Goal: Complete application form

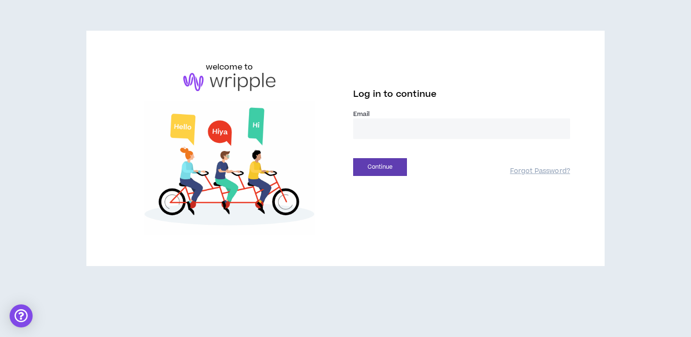
click at [373, 135] on input "email" at bounding box center [461, 128] width 217 height 21
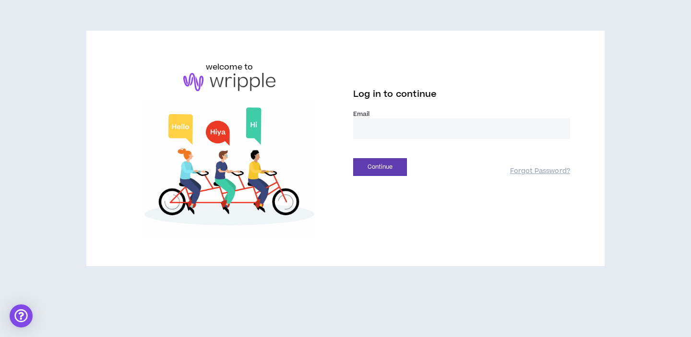
type input "**********"
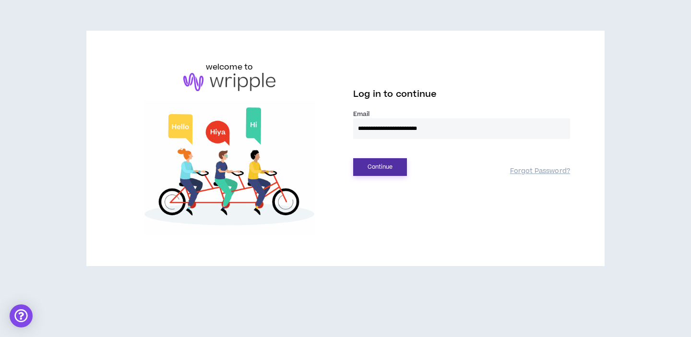
click at [393, 171] on button "Continue" at bounding box center [380, 167] width 54 height 18
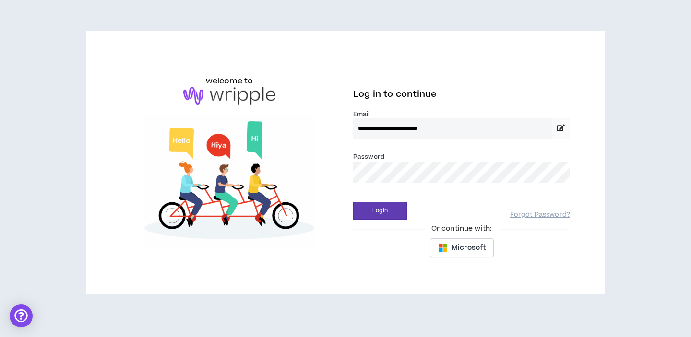
click at [386, 200] on div "Login Forgot Password?" at bounding box center [461, 207] width 217 height 24
click at [387, 204] on button "Login" at bounding box center [380, 211] width 54 height 18
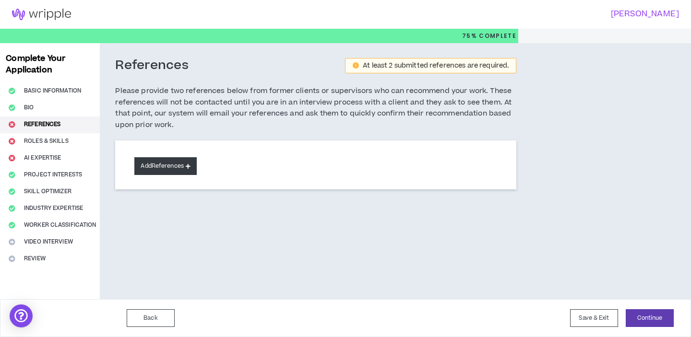
click at [177, 165] on button "Add References" at bounding box center [165, 166] width 62 height 18
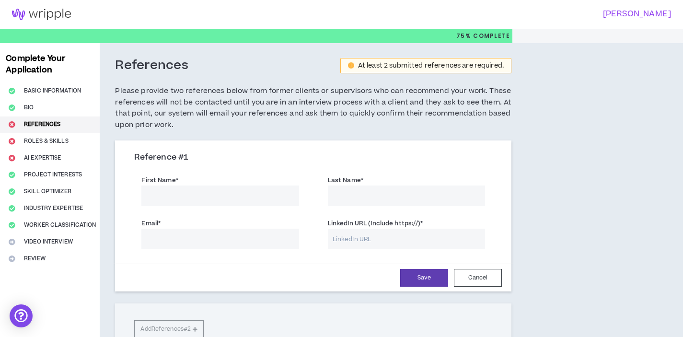
click at [196, 205] on input "First Name *" at bounding box center [219, 196] width 157 height 21
type input "[PERSON_NAME]"
click at [354, 236] on input "LinkedIn URL (Include https://) *" at bounding box center [406, 239] width 157 height 21
paste input "[URL][DOMAIN_NAME]"
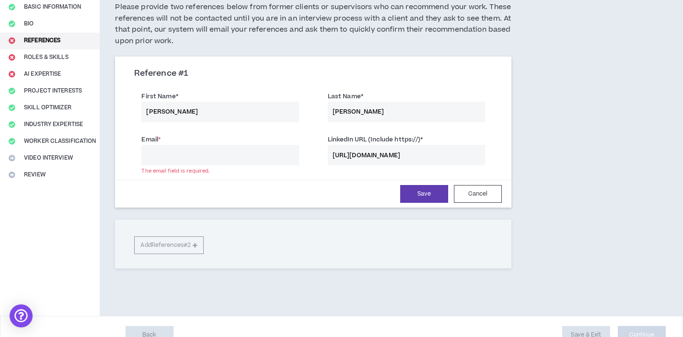
scroll to position [101, 0]
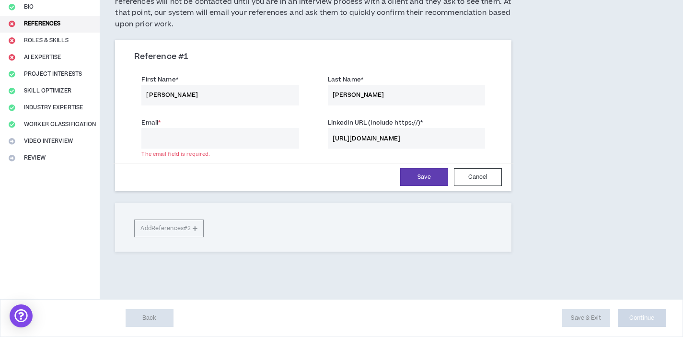
type input "[URL][DOMAIN_NAME]"
click at [181, 226] on div "Reference # 1 First Name * [PERSON_NAME] Last Name * [PERSON_NAME] Email * The …" at bounding box center [313, 146] width 397 height 212
click at [213, 223] on div "Reference # 1 First Name * [PERSON_NAME] Last Name * [PERSON_NAME] Email * The …" at bounding box center [313, 146] width 397 height 212
click at [250, 149] on div "Email * The email field is required. LinkedIn URL (Include https://) * [URL][DO…" at bounding box center [313, 134] width 373 height 43
click at [251, 143] on input "Email *" at bounding box center [219, 138] width 157 height 21
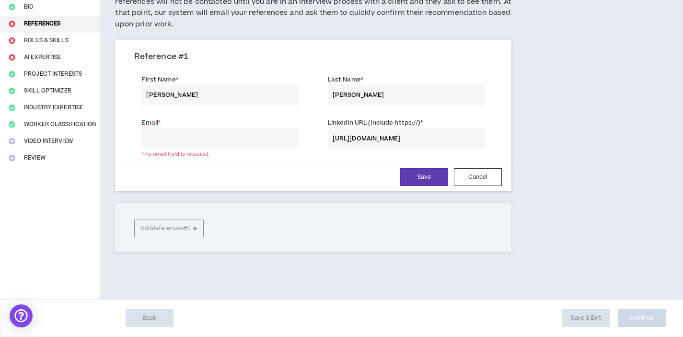
click at [243, 102] on input "[PERSON_NAME]" at bounding box center [219, 95] width 157 height 21
type input "[PERSON_NAME]"
type input "Tang"
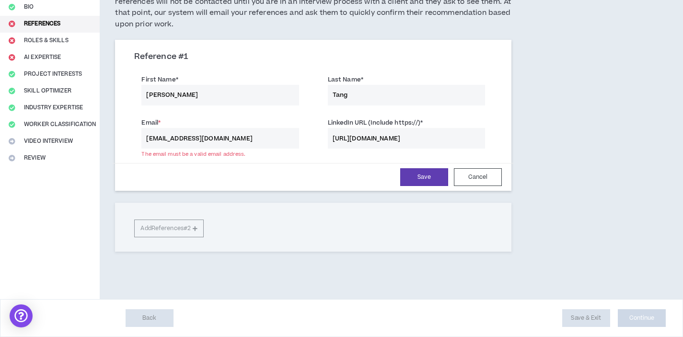
type input "[EMAIL_ADDRESS][DOMAIN_NAME]"
paste input "christinaytang"
type input "[URL][DOMAIN_NAME]"
click at [426, 177] on button "Save" at bounding box center [424, 177] width 48 height 18
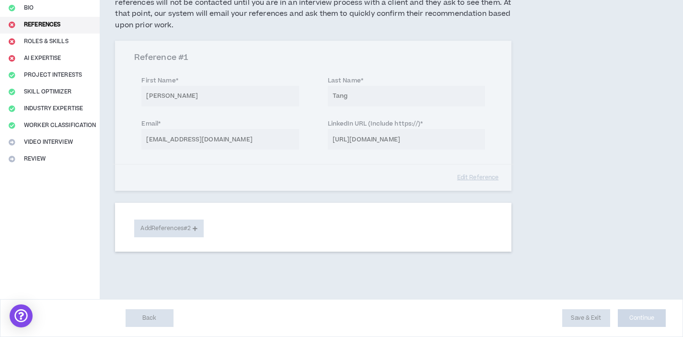
scroll to position [100, 0]
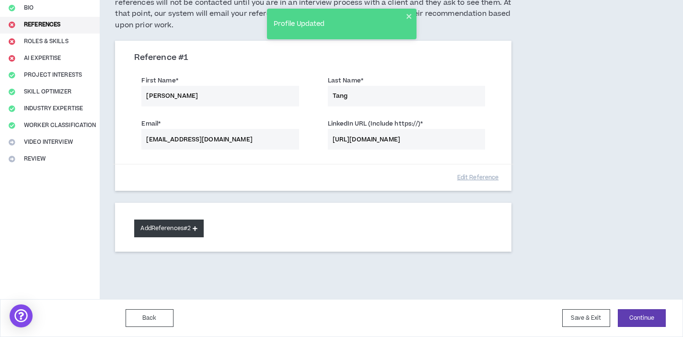
click at [182, 233] on button "Add References #2" at bounding box center [169, 229] width 70 height 18
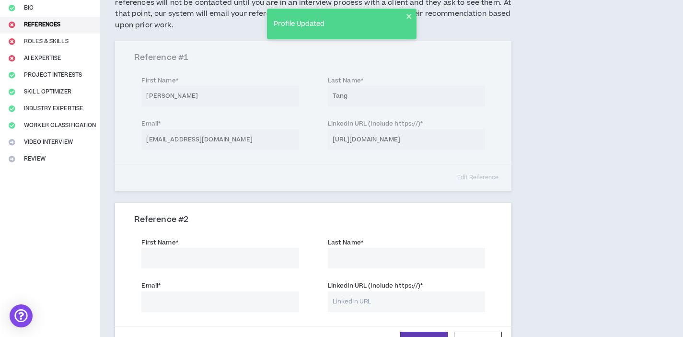
click at [233, 250] on input "First Name *" at bounding box center [219, 258] width 157 height 21
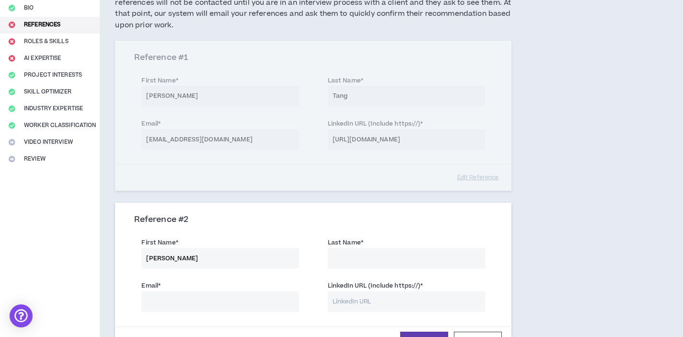
type input "[PERSON_NAME]"
paste input "[URL][DOMAIN_NAME]"
type input "[URL][DOMAIN_NAME]"
click at [254, 300] on input "Email *" at bounding box center [219, 302] width 157 height 21
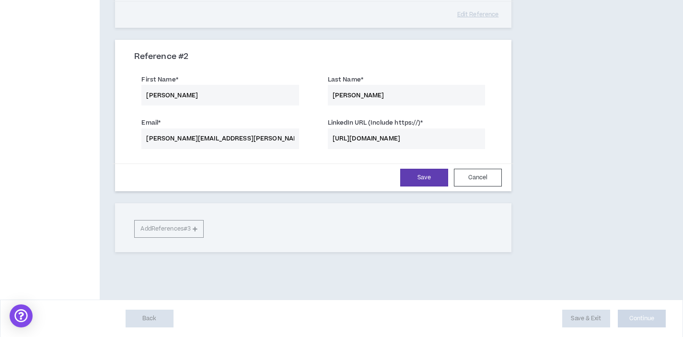
type input "[PERSON_NAME][EMAIL_ADDRESS][PERSON_NAME][DOMAIN_NAME]"
click at [411, 176] on button "Save" at bounding box center [424, 178] width 48 height 18
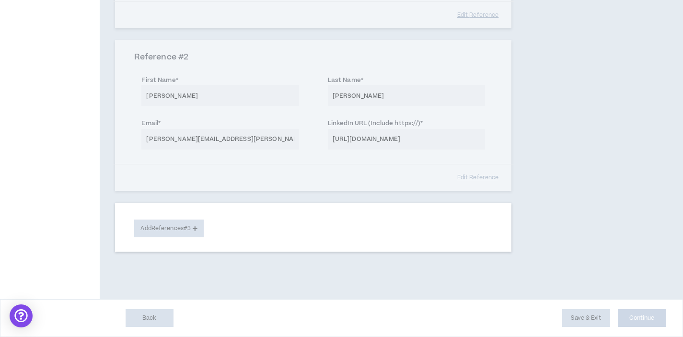
scroll to position [262, 0]
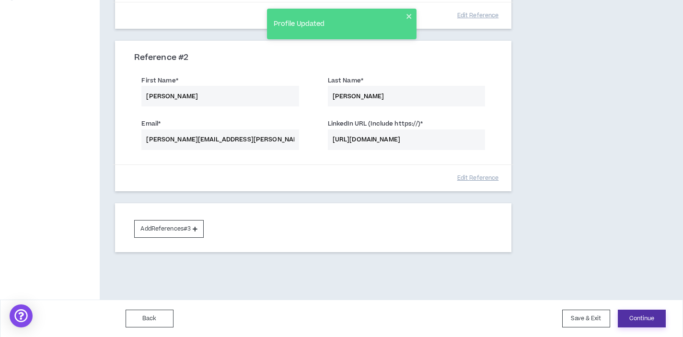
click at [645, 313] on button "Continue" at bounding box center [642, 319] width 48 height 18
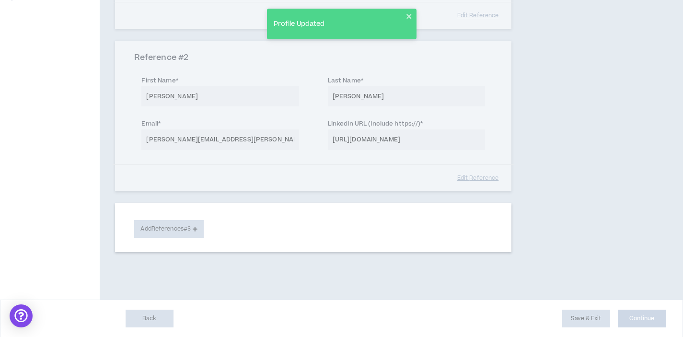
select select "**"
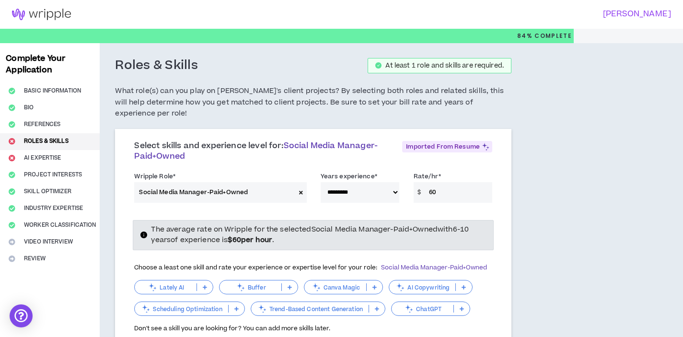
scroll to position [72, 0]
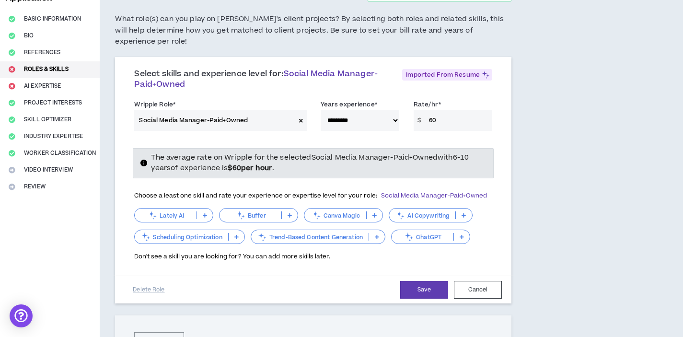
click at [454, 115] on input "60" at bounding box center [458, 120] width 68 height 21
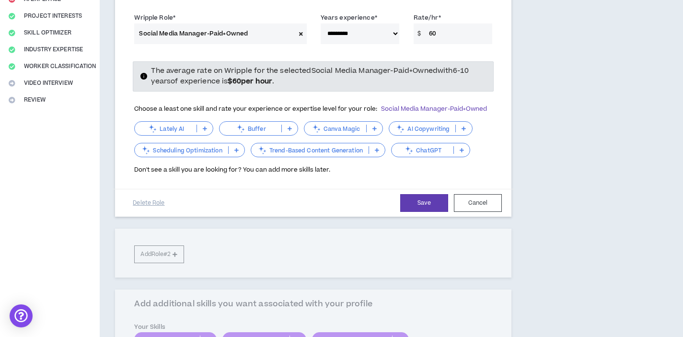
scroll to position [75, 0]
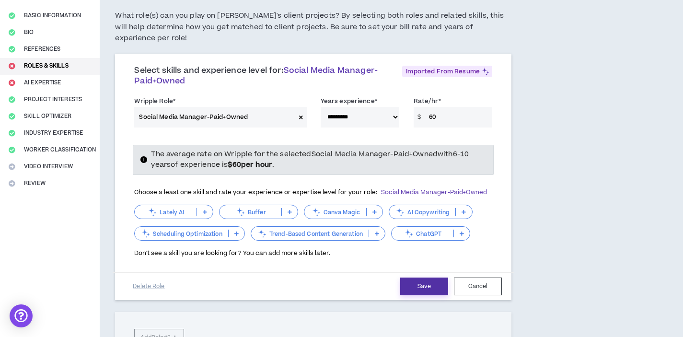
click at [409, 278] on button "Save" at bounding box center [424, 287] width 48 height 18
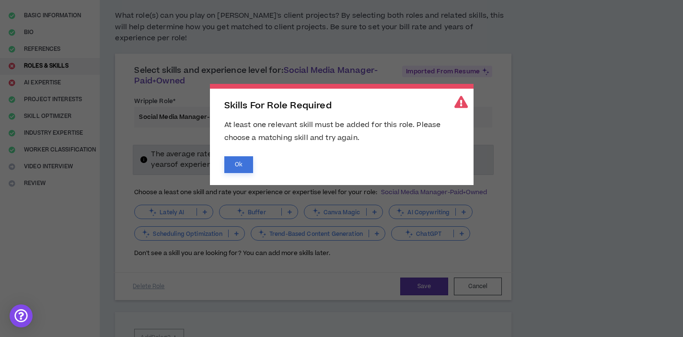
click at [247, 164] on button "Ok" at bounding box center [238, 164] width 29 height 17
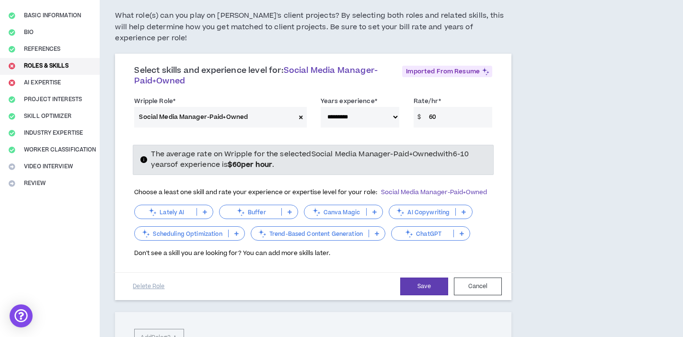
click at [373, 210] on icon at bounding box center [375, 212] width 4 height 5
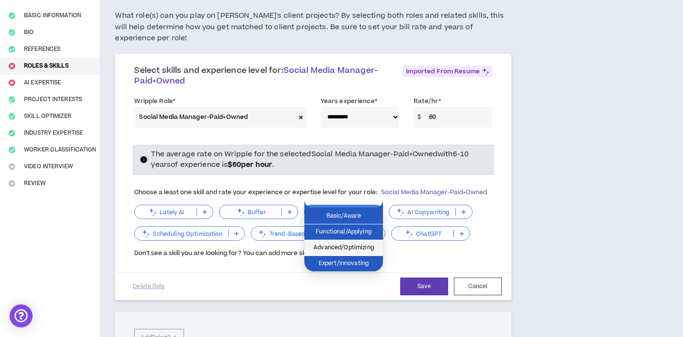
click at [338, 243] on span "Advanced/Optimizing" at bounding box center [343, 248] width 67 height 11
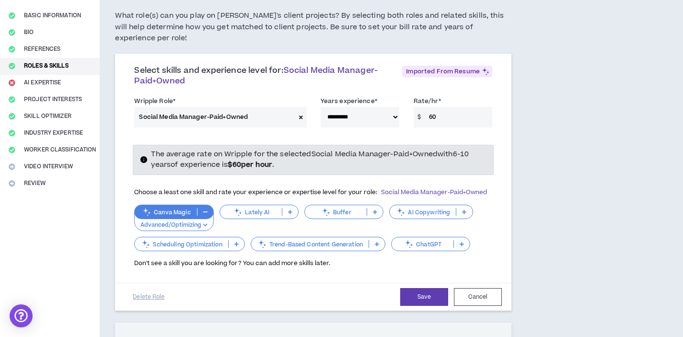
click at [200, 241] on p "Scheduling Optimization" at bounding box center [181, 244] width 93 height 7
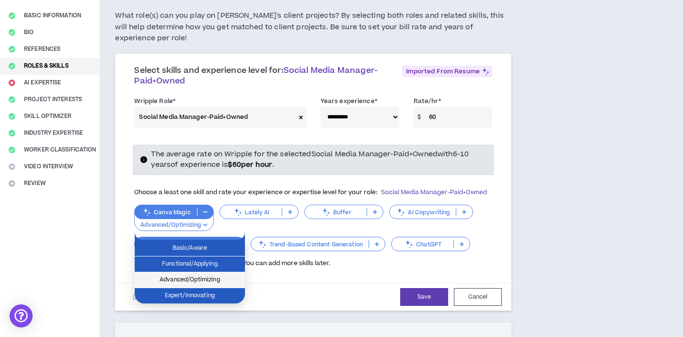
click at [205, 276] on span "Advanced/Optimizing" at bounding box center [190, 280] width 99 height 11
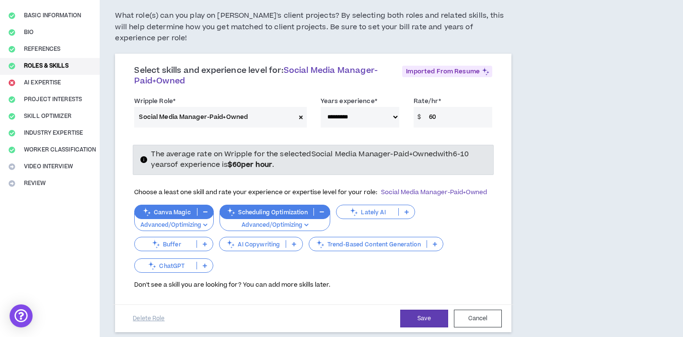
click at [352, 241] on p "Trend-Based Content Generation" at bounding box center [367, 244] width 117 height 7
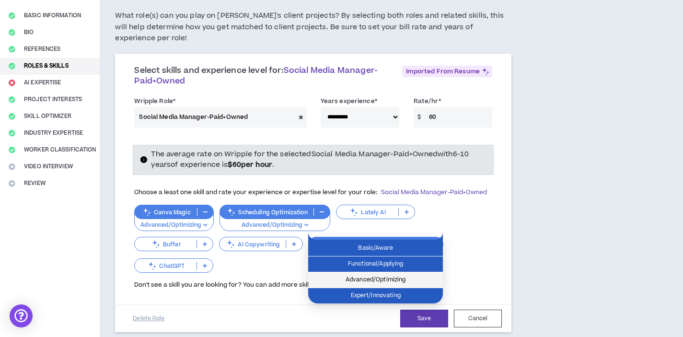
click at [358, 277] on span "Advanced/Optimizing" at bounding box center [375, 280] width 123 height 11
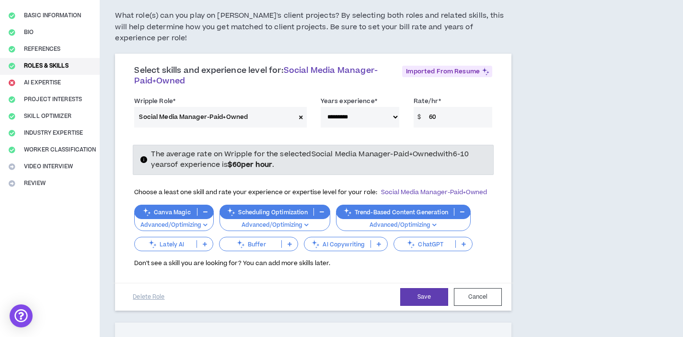
click at [411, 239] on icon at bounding box center [411, 244] width 11 height 11
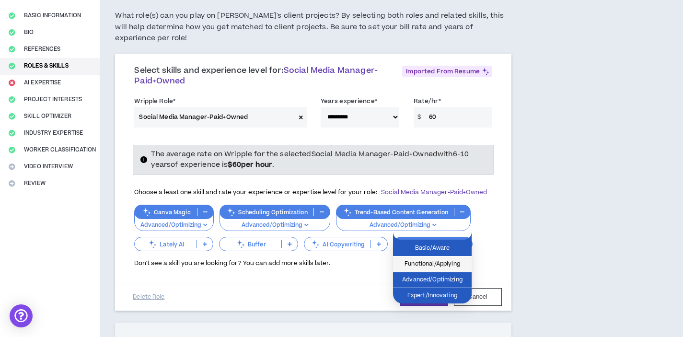
click at [423, 262] on span "Functional/Applying" at bounding box center [432, 264] width 67 height 11
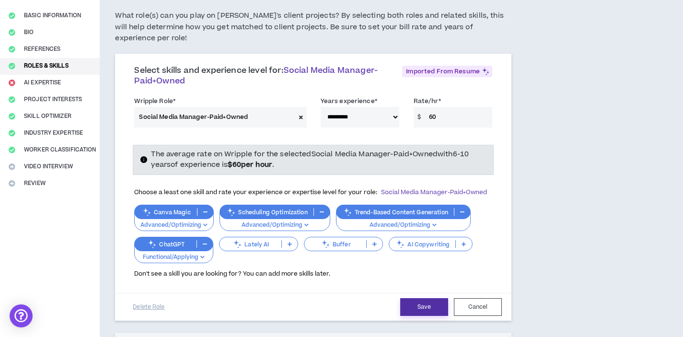
click at [424, 298] on button "Save" at bounding box center [424, 307] width 48 height 18
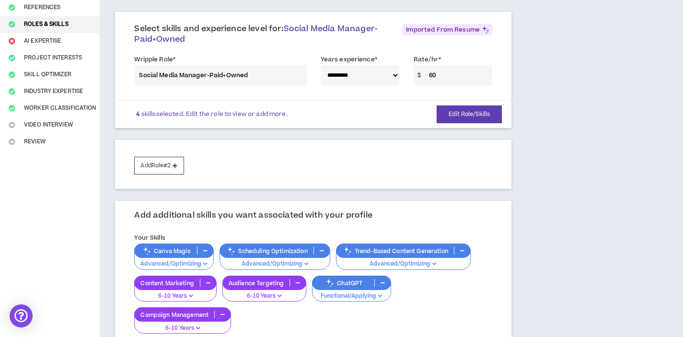
scroll to position [99, 0]
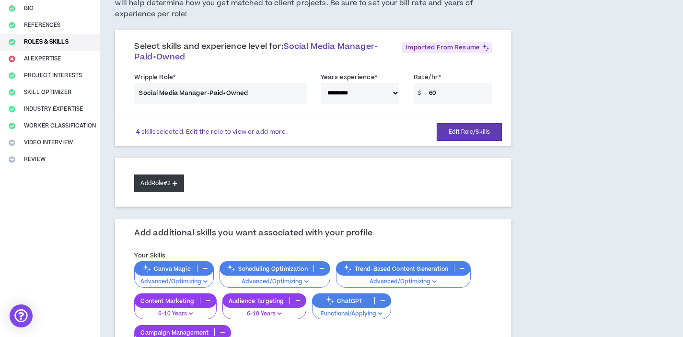
click at [168, 175] on button "Add Role #2" at bounding box center [158, 184] width 49 height 18
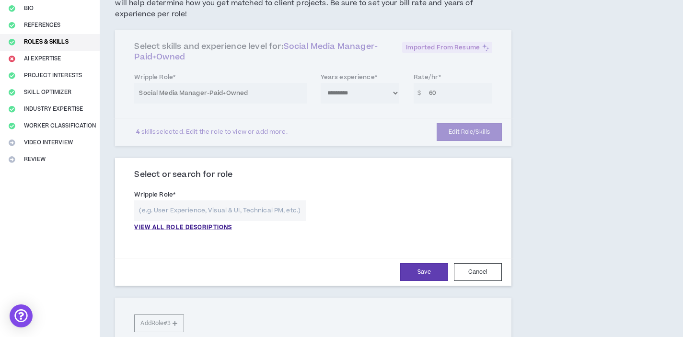
click at [199, 206] on input "text" at bounding box center [220, 210] width 172 height 21
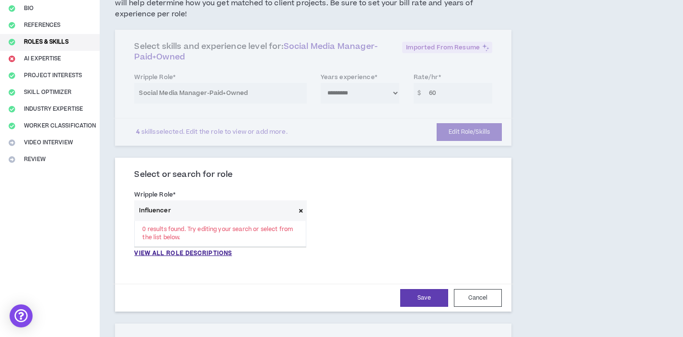
click at [203, 201] on input "Influencer" at bounding box center [214, 210] width 161 height 21
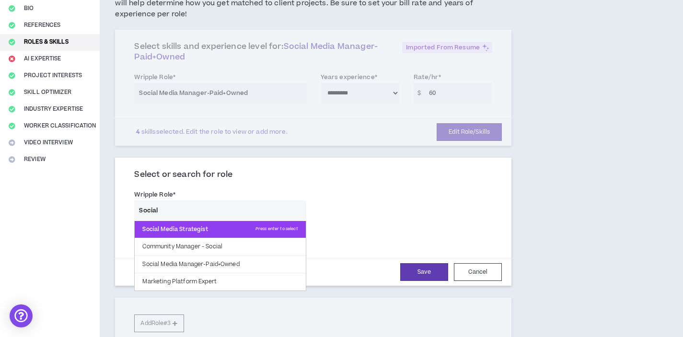
click at [234, 221] on p "Social Media Strategist Press enter to select" at bounding box center [220, 229] width 171 height 17
type input "Social Media Strategist"
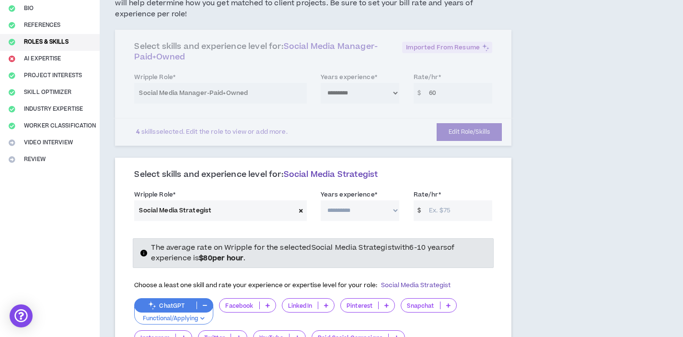
click at [351, 203] on select "**********" at bounding box center [360, 210] width 79 height 21
select select "**"
click at [321, 200] on select "**********" at bounding box center [360, 210] width 79 height 21
click at [459, 200] on input "Rate/hr *" at bounding box center [458, 210] width 68 height 21
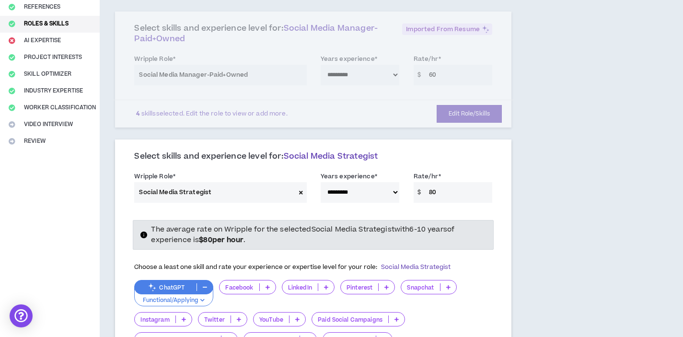
scroll to position [169, 0]
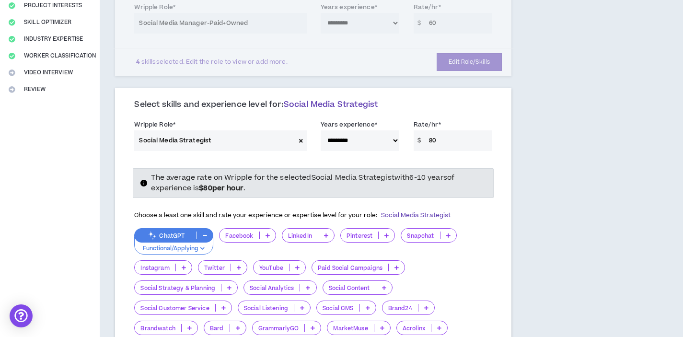
type input "80"
click at [266, 233] on icon at bounding box center [268, 235] width 4 height 5
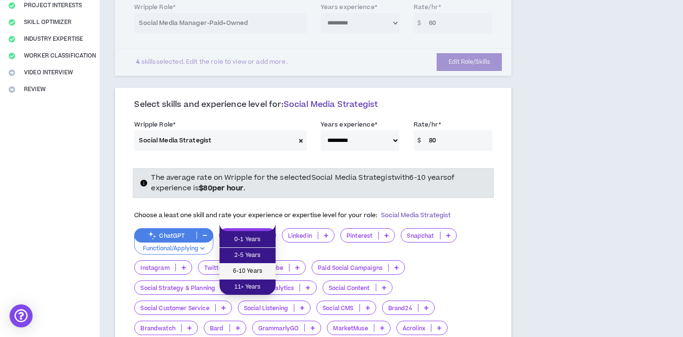
click at [261, 267] on span "6-10 Years" at bounding box center [247, 271] width 45 height 11
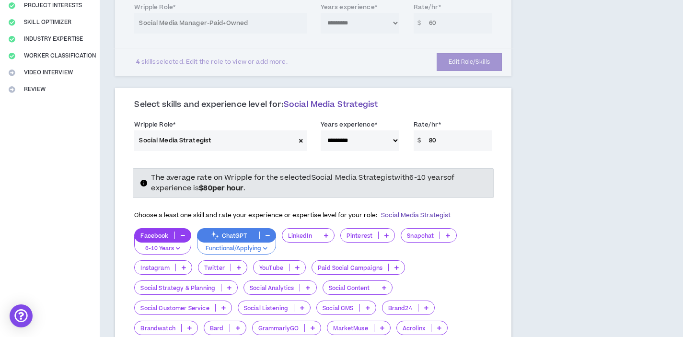
click at [323, 232] on p at bounding box center [326, 236] width 16 height 8
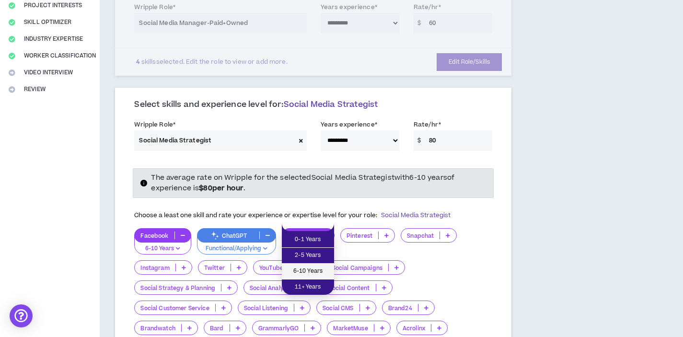
click at [309, 274] on span "6-10 Years" at bounding box center [308, 271] width 41 height 11
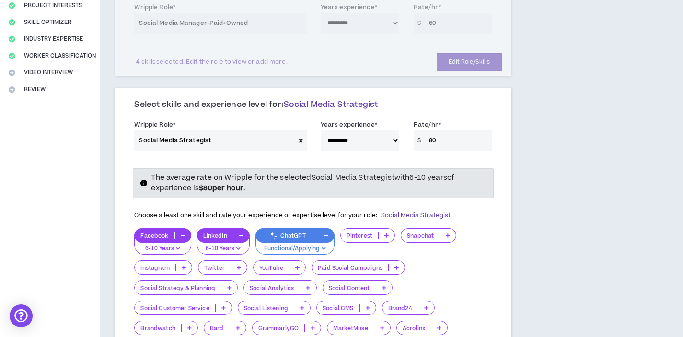
click at [386, 233] on icon at bounding box center [387, 235] width 4 height 5
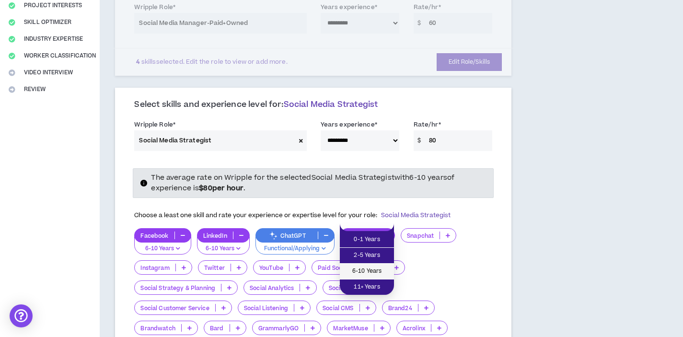
click at [377, 264] on li "6-10 Years" at bounding box center [367, 272] width 54 height 16
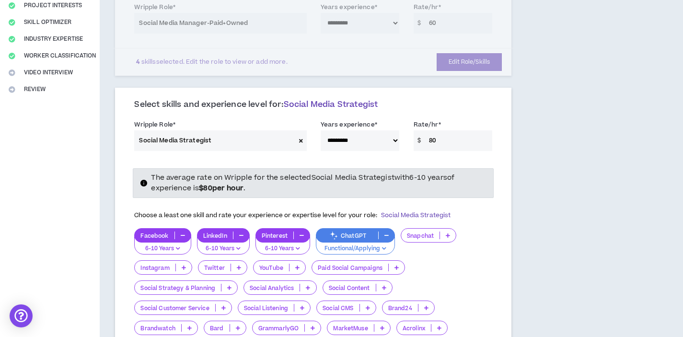
click at [445, 232] on p at bounding box center [448, 236] width 16 height 8
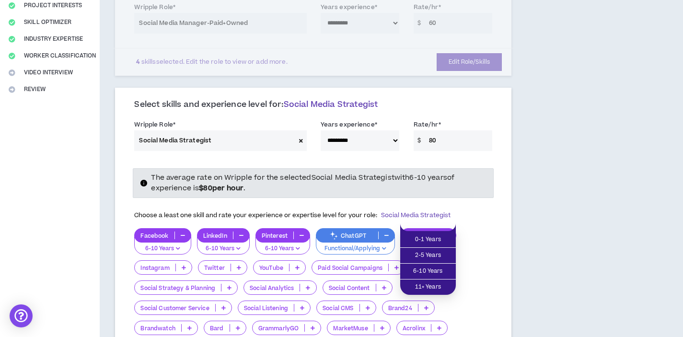
click at [491, 234] on div "Facebook 6-10 Years LinkedIn 6-10 Years Pinterest 6-10 Years ChatGPT Functional…" at bounding box center [313, 314] width 358 height 172
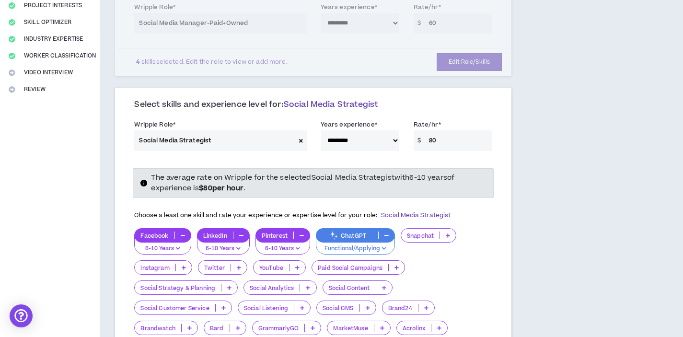
click at [188, 264] on p at bounding box center [184, 268] width 16 height 8
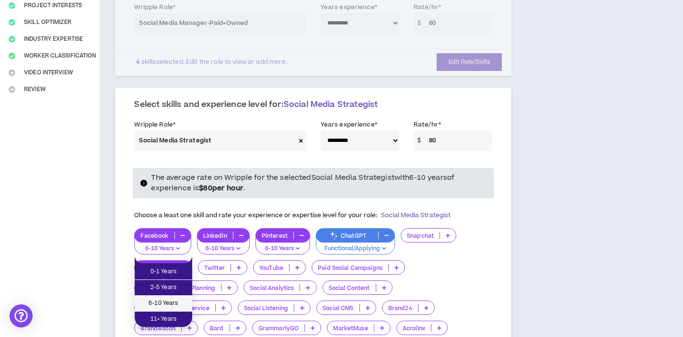
click at [176, 297] on li "6-10 Years" at bounding box center [164, 304] width 58 height 16
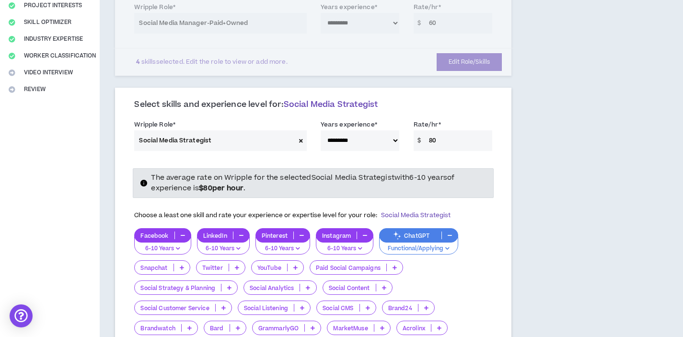
click at [231, 264] on p at bounding box center [237, 268] width 16 height 8
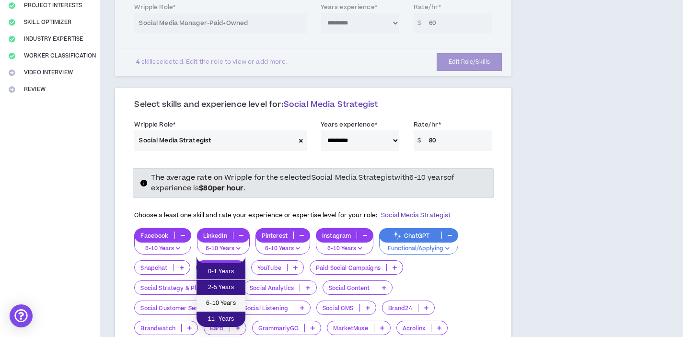
click at [223, 299] on span "6-10 Years" at bounding box center [220, 303] width 37 height 11
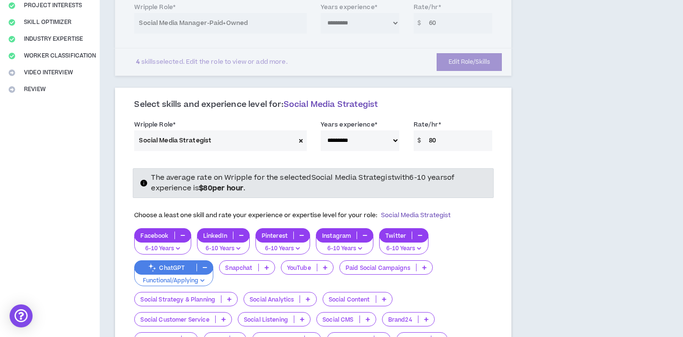
click at [318, 264] on p at bounding box center [325, 268] width 16 height 8
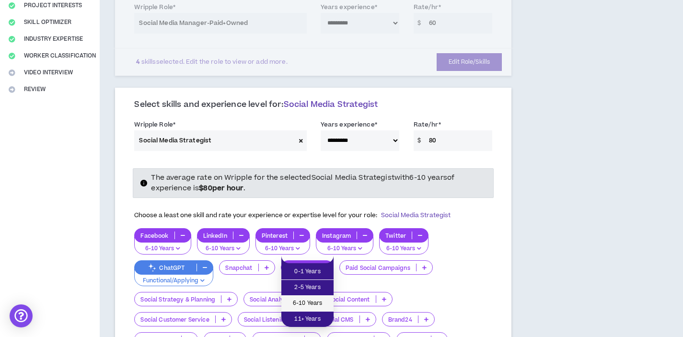
click at [322, 297] on li "6-10 Years" at bounding box center [307, 304] width 52 height 16
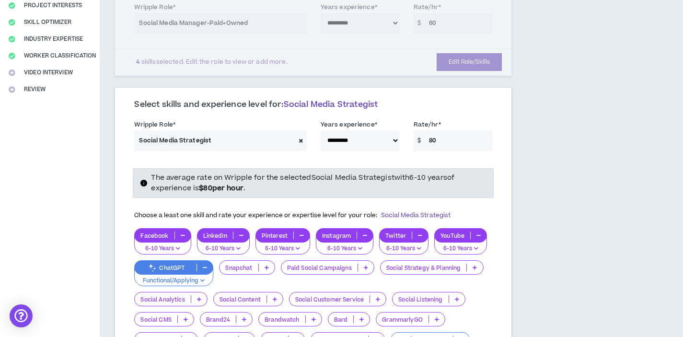
click at [351, 264] on p "Paid Social Campaigns" at bounding box center [319, 267] width 76 height 7
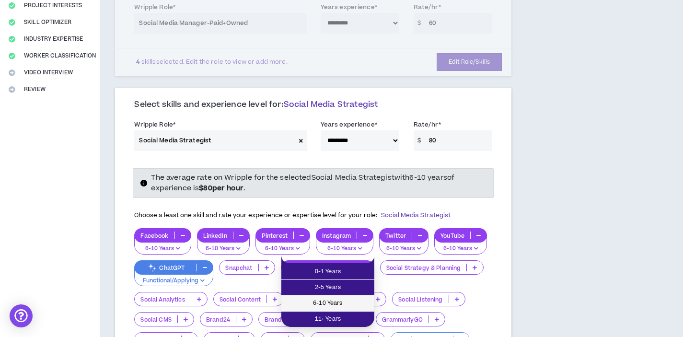
click at [340, 300] on span "6-10 Years" at bounding box center [328, 303] width 82 height 11
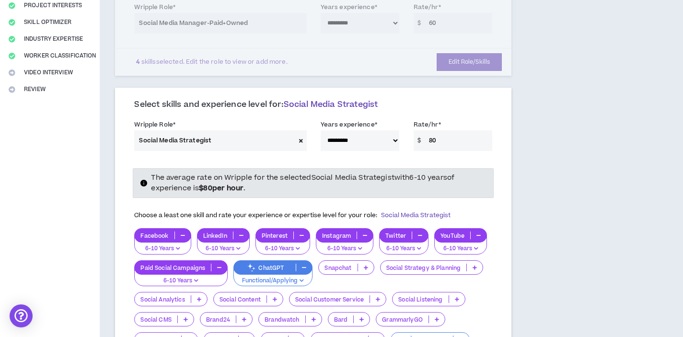
click at [438, 264] on p "Social Strategy & Planning" at bounding box center [424, 267] width 86 height 7
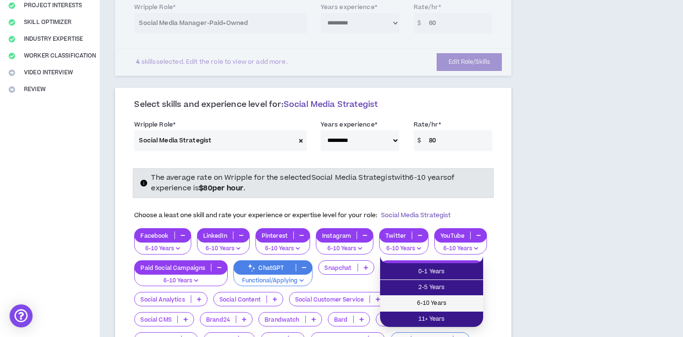
click at [429, 299] on span "6-10 Years" at bounding box center [432, 303] width 92 height 11
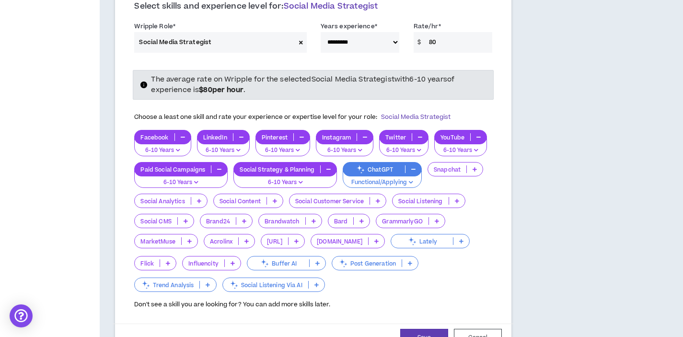
scroll to position [307, 0]
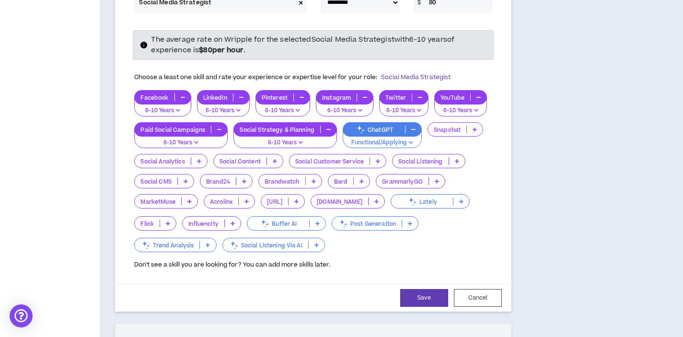
click at [191, 157] on div at bounding box center [191, 161] width 0 height 8
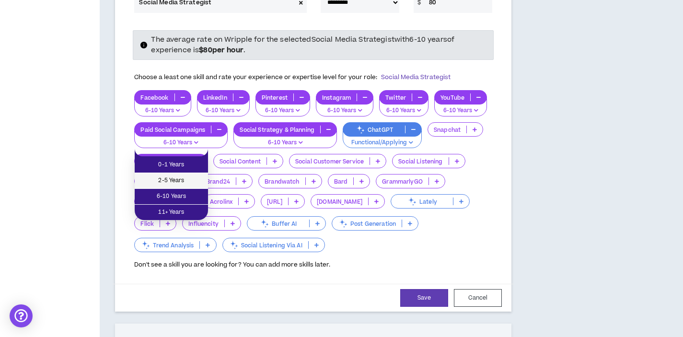
click at [193, 188] on li "2-5 Years" at bounding box center [171, 181] width 73 height 16
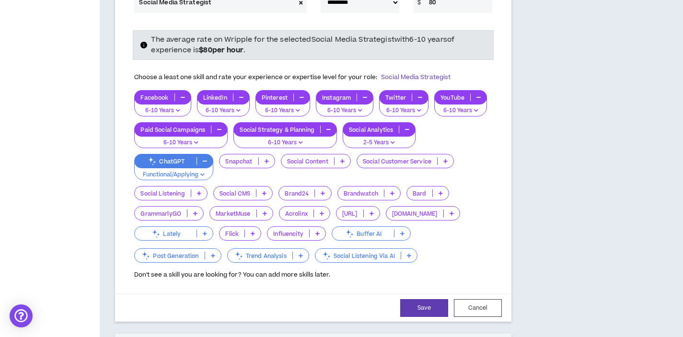
click at [387, 124] on div "Social Analytics" at bounding box center [379, 129] width 73 height 14
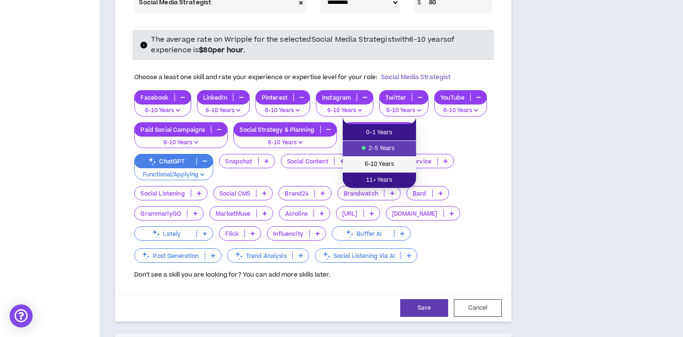
click at [385, 164] on span "6-10 Years" at bounding box center [380, 164] width 62 height 11
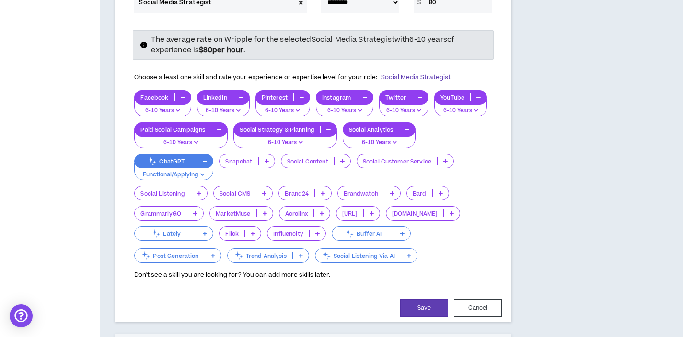
click at [258, 157] on div at bounding box center [258, 161] width 0 height 8
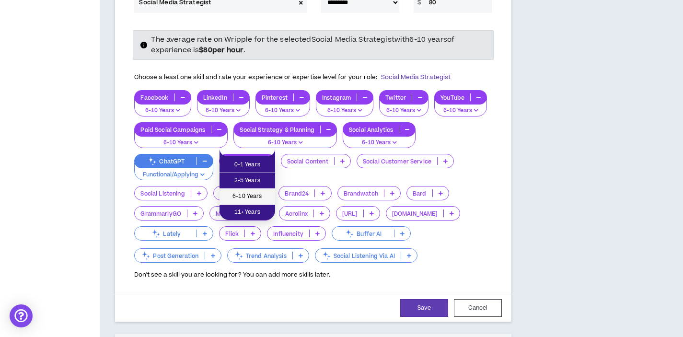
click at [264, 192] on span "6-10 Years" at bounding box center [247, 196] width 44 height 11
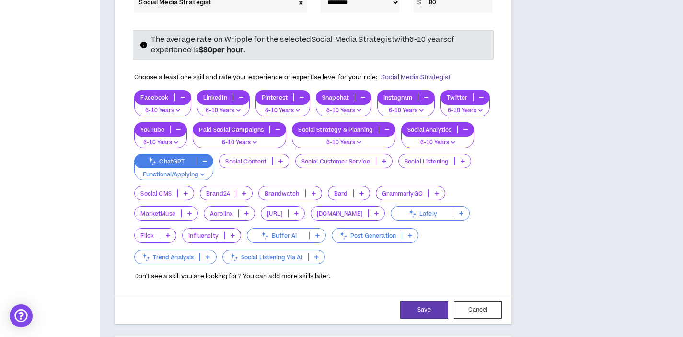
click at [284, 155] on div "Social Content" at bounding box center [254, 161] width 70 height 14
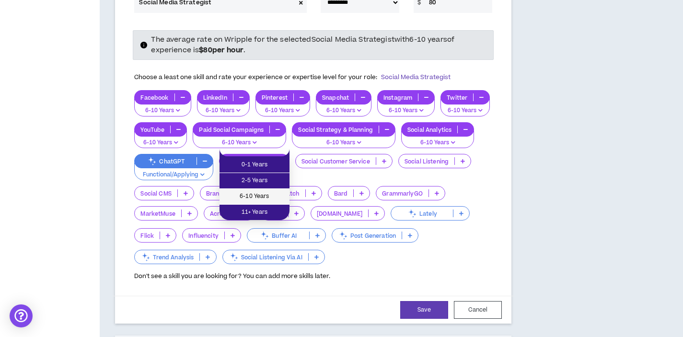
click at [272, 194] on span "6-10 Years" at bounding box center [254, 196] width 59 height 11
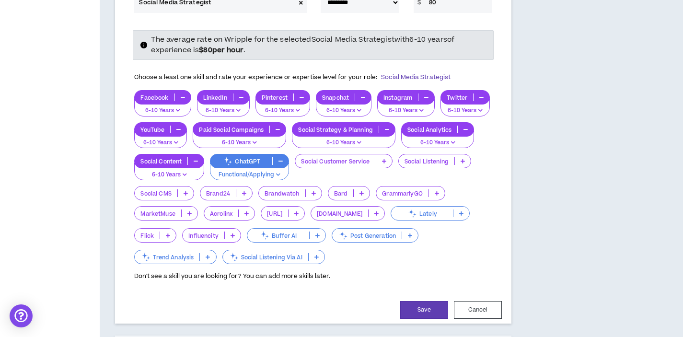
click at [440, 154] on div "Social Listening" at bounding box center [435, 161] width 73 height 14
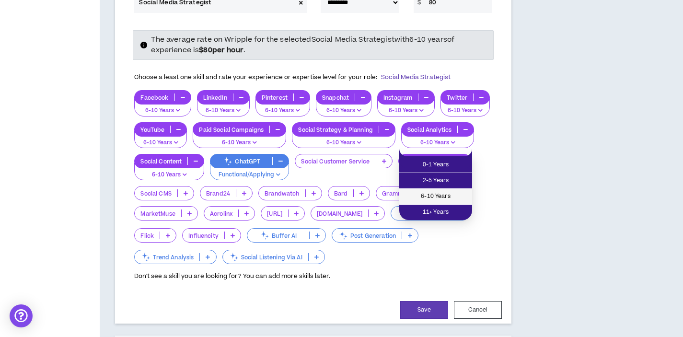
click at [429, 198] on span "6-10 Years" at bounding box center [435, 196] width 61 height 11
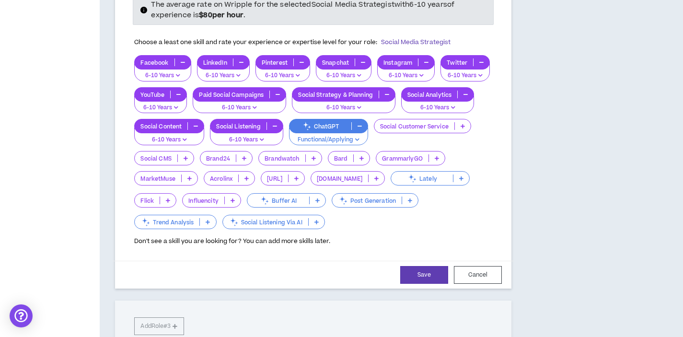
scroll to position [399, 0]
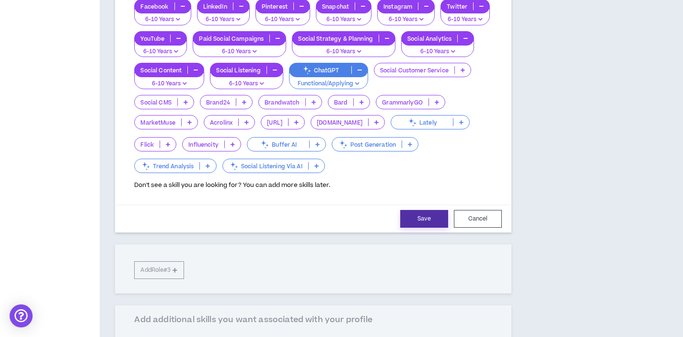
click at [422, 210] on button "Save" at bounding box center [424, 219] width 48 height 18
select select "**"
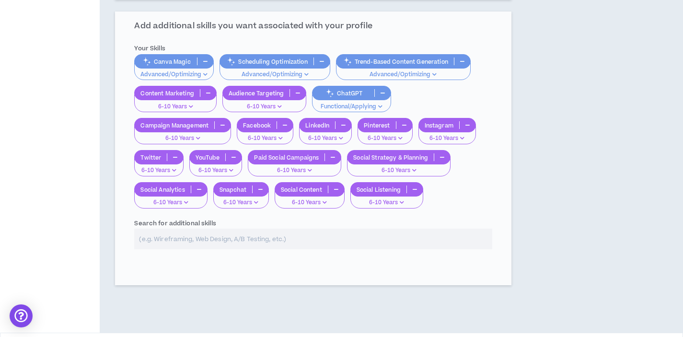
scroll to position [446, 0]
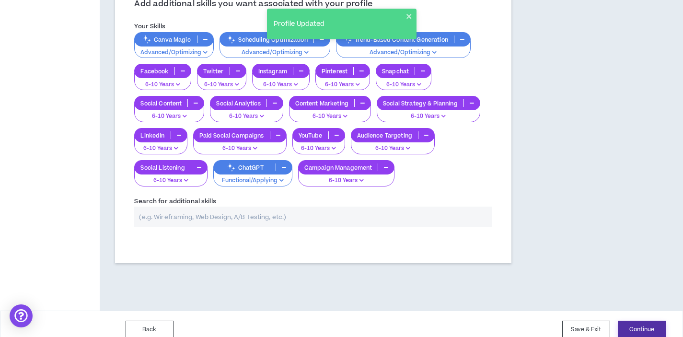
click at [644, 321] on button "Continue" at bounding box center [642, 330] width 48 height 18
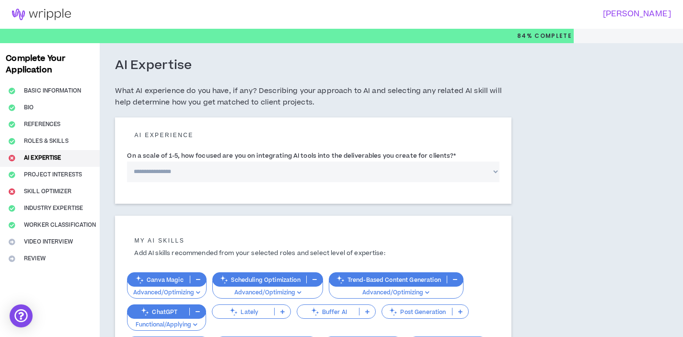
click at [309, 179] on select "**********" at bounding box center [313, 172] width 373 height 21
select select "*"
click at [127, 162] on select "**********" at bounding box center [313, 172] width 373 height 21
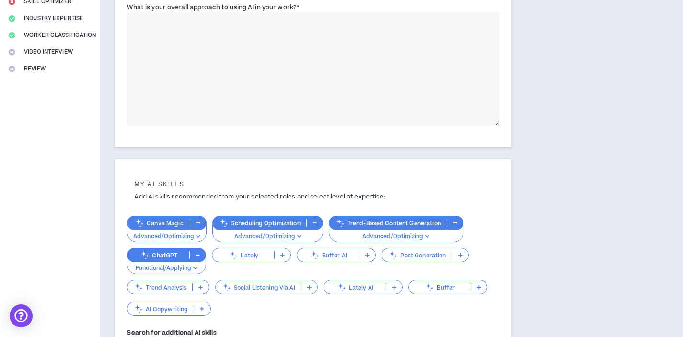
scroll to position [190, 0]
click at [444, 80] on textarea "What is your overall approach to using AI in your work? *" at bounding box center [313, 68] width 373 height 113
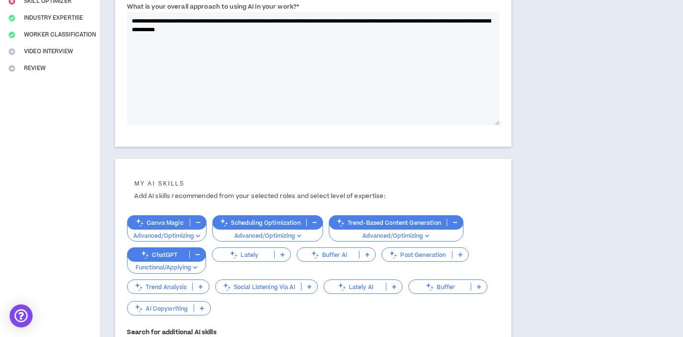
click at [242, 21] on textarea "**********" at bounding box center [313, 68] width 373 height 113
click at [267, 91] on textarea "**********" at bounding box center [313, 68] width 373 height 113
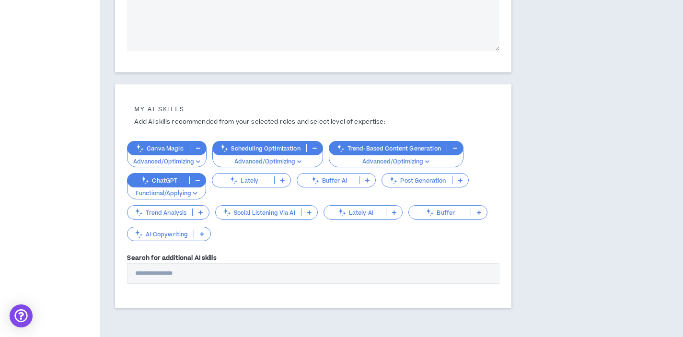
scroll to position [305, 0]
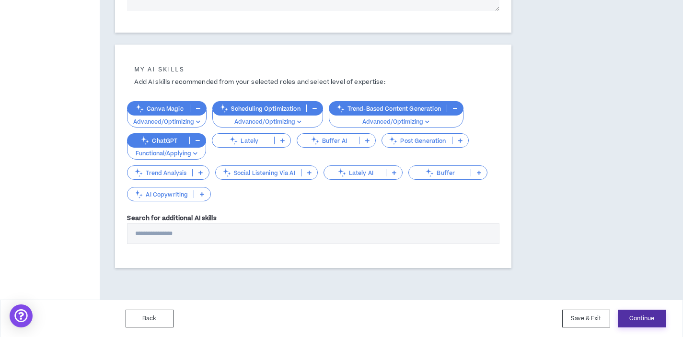
type textarea "**********"
click at [648, 313] on button "Continue" at bounding box center [642, 319] width 48 height 18
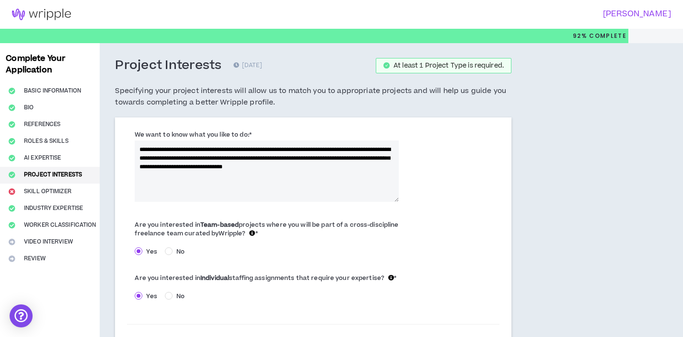
drag, startPoint x: 352, startPoint y: 149, endPoint x: 336, endPoint y: 153, distance: 16.4
click at [336, 153] on textarea "**********" at bounding box center [267, 171] width 264 height 61
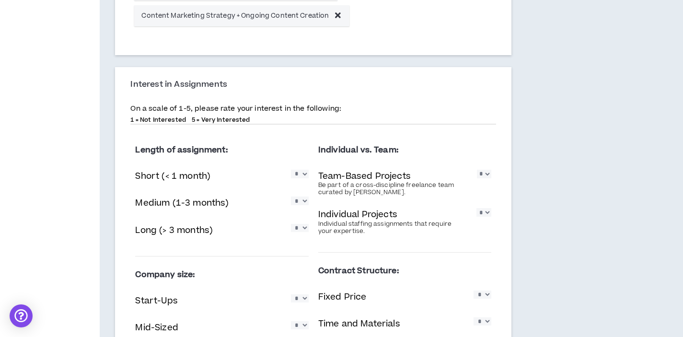
scroll to position [502, 0]
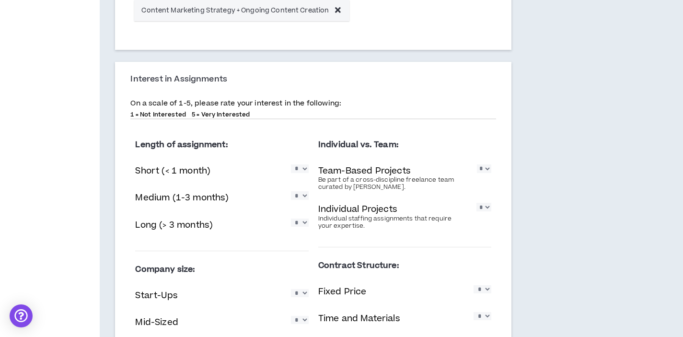
type textarea "**********"
click at [303, 172] on select "* * * * *" at bounding box center [300, 168] width 18 height 8
select select "*"
click at [291, 165] on select "* * * * *" at bounding box center [300, 168] width 18 height 8
click at [306, 194] on select "* * * * *" at bounding box center [300, 195] width 18 height 8
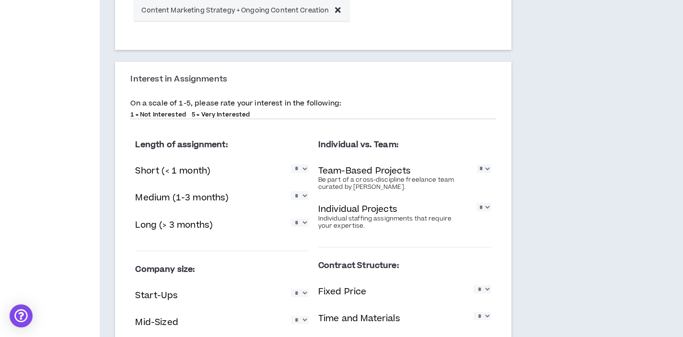
select select "*"
click at [291, 192] on select "* * * * *" at bounding box center [300, 195] width 18 height 8
click at [302, 227] on select "* * * * *" at bounding box center [300, 223] width 18 height 8
select select "*"
click at [291, 219] on select "* * * * *" at bounding box center [300, 223] width 18 height 8
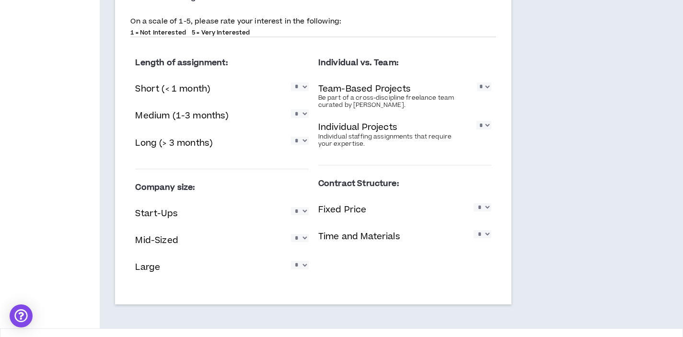
scroll to position [584, 0]
click at [299, 268] on select "* * * * *" at bounding box center [300, 264] width 18 height 8
select select "*"
click at [291, 261] on select "* * * * *" at bounding box center [300, 264] width 18 height 8
click at [304, 234] on select "* * * * *" at bounding box center [300, 238] width 18 height 8
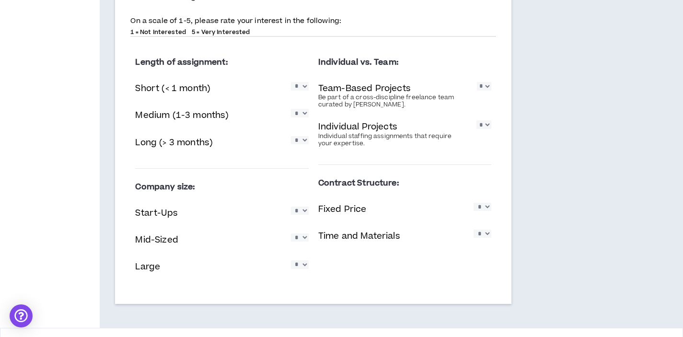
select select "*"
click at [291, 234] on select "* * * * *" at bounding box center [300, 238] width 18 height 8
click at [486, 209] on select "* * * * *" at bounding box center [483, 207] width 18 height 8
select select "*"
click at [474, 203] on select "* * * * *" at bounding box center [483, 207] width 18 height 8
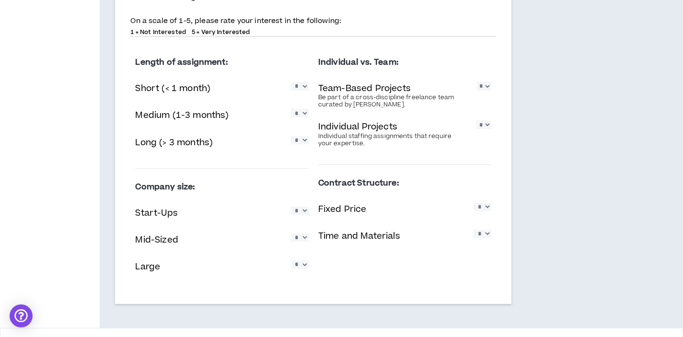
click at [481, 238] on select "* * * * *" at bounding box center [483, 234] width 18 height 8
select select "*"
click at [474, 230] on select "* * * * *" at bounding box center [483, 234] width 18 height 8
click at [486, 124] on select "* * * * *" at bounding box center [484, 124] width 15 height 8
select select "*"
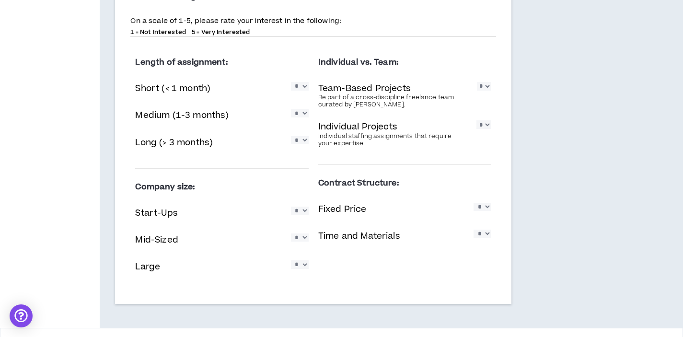
click at [477, 121] on select "* * * * *" at bounding box center [484, 124] width 15 height 8
click at [481, 90] on select "* * * * *" at bounding box center [484, 86] width 14 height 8
select select "*"
click at [477, 82] on select "* * * * *" at bounding box center [484, 86] width 14 height 8
drag, startPoint x: 481, startPoint y: 91, endPoint x: 524, endPoint y: 117, distance: 49.8
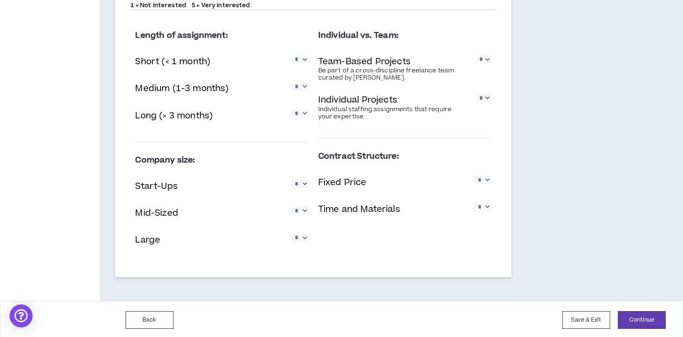
scroll to position [613, 0]
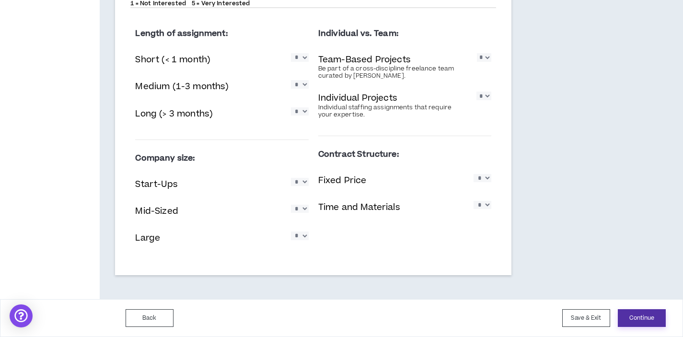
click at [643, 317] on button "Continue" at bounding box center [642, 318] width 48 height 18
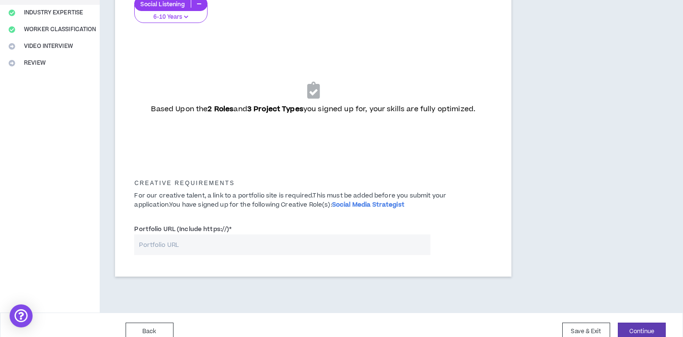
scroll to position [209, 0]
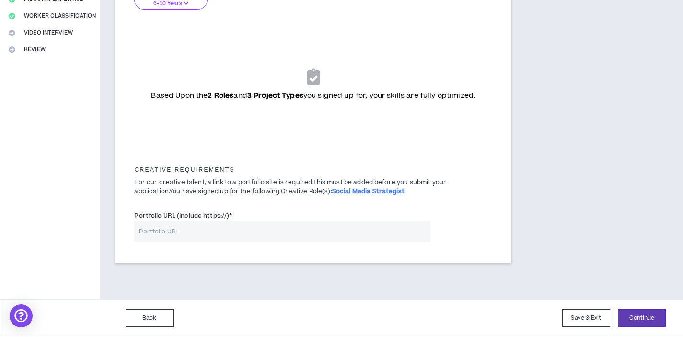
click at [388, 237] on input "Portfolio URL (Include https://) *" at bounding box center [282, 231] width 296 height 21
paste input "[URL][DOMAIN_NAME]"
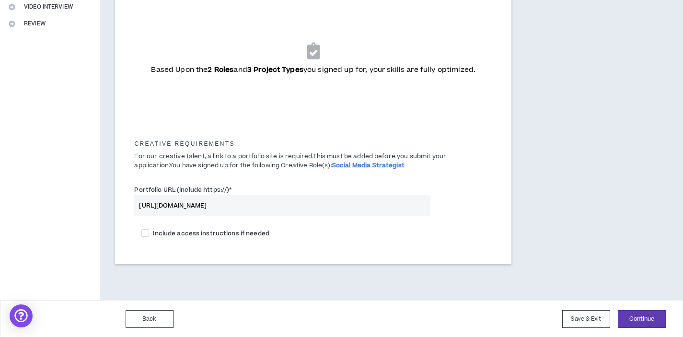
scroll to position [236, 0]
type input "[URL][DOMAIN_NAME]"
click at [631, 313] on button "Continue" at bounding box center [642, 318] width 48 height 18
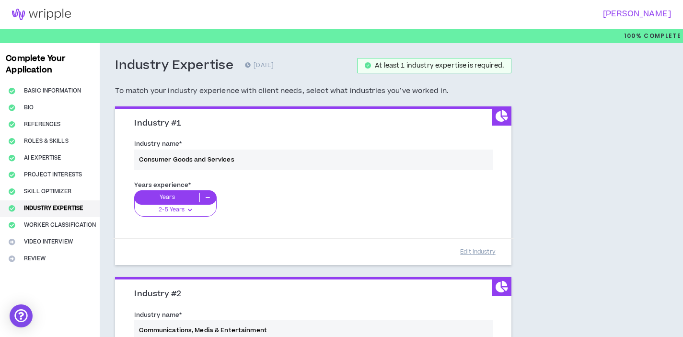
click at [195, 212] on div "Years experience * Years 2-5 Years 0-1 Years 2-5 Years 6-10 Years 11+ Years" at bounding box center [313, 204] width 373 height 54
drag, startPoint x: 186, startPoint y: 209, endPoint x: 181, endPoint y: 201, distance: 8.6
click at [186, 208] on div "Years experience * Years 2-5 Years 0-1 Years 2-5 Years 6-10 Years 11+ Years" at bounding box center [313, 204] width 373 height 54
click at [174, 197] on div "Years experience * Years 2-5 Years 0-1 Years 2-5 Years 6-10 Years 11+ Years" at bounding box center [313, 204] width 373 height 54
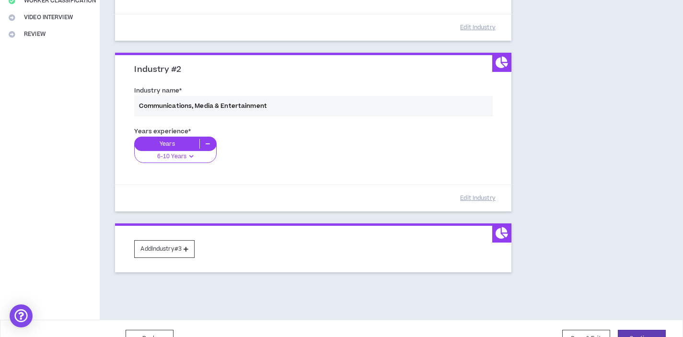
scroll to position [245, 0]
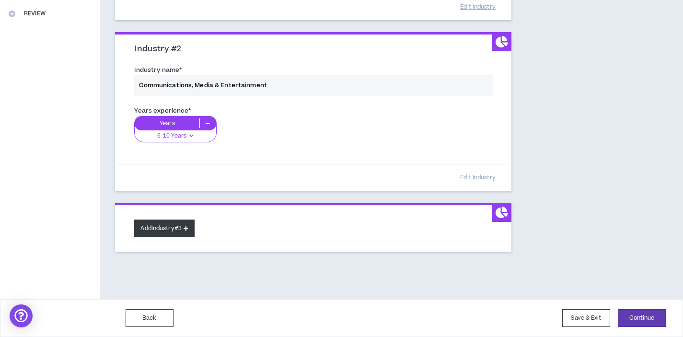
click at [183, 227] on button "Add Industry #3" at bounding box center [164, 229] width 60 height 18
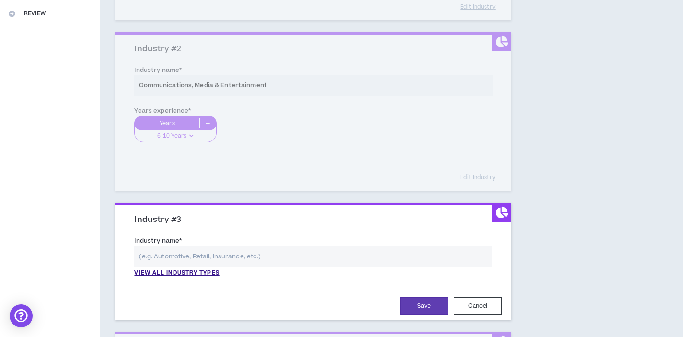
click at [202, 252] on input "text" at bounding box center [313, 256] width 358 height 21
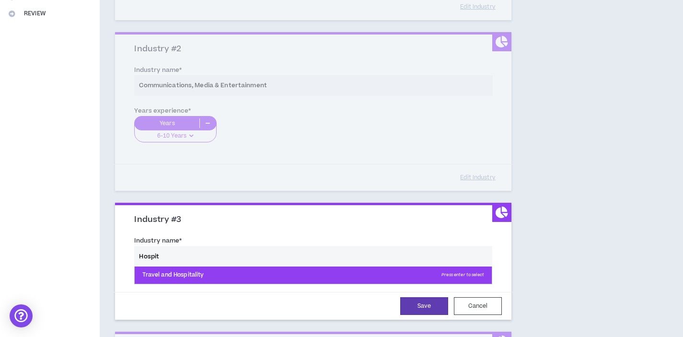
click at [187, 277] on p "Travel and Hospitality Press enter to select" at bounding box center [313, 275] width 357 height 17
type input "Travel and Hospitality"
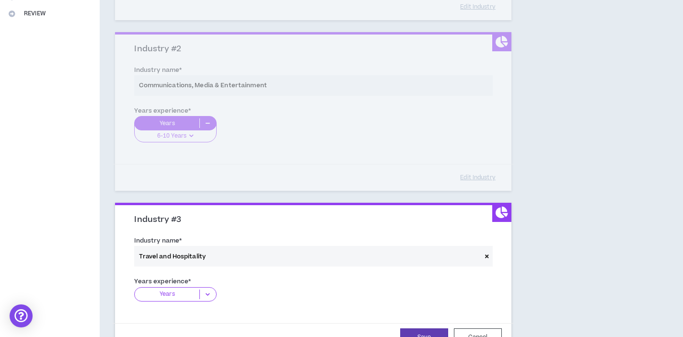
click at [184, 291] on p "Years" at bounding box center [167, 295] width 65 height 10
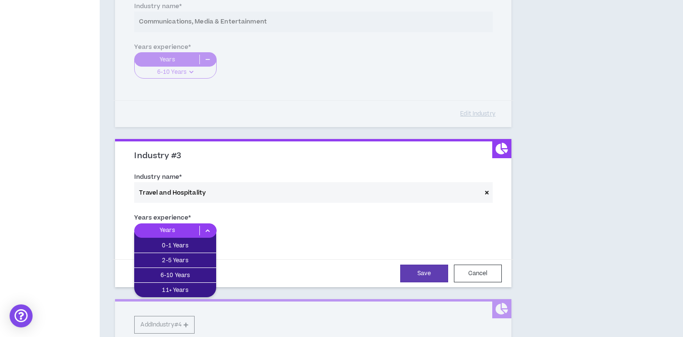
scroll to position [386, 0]
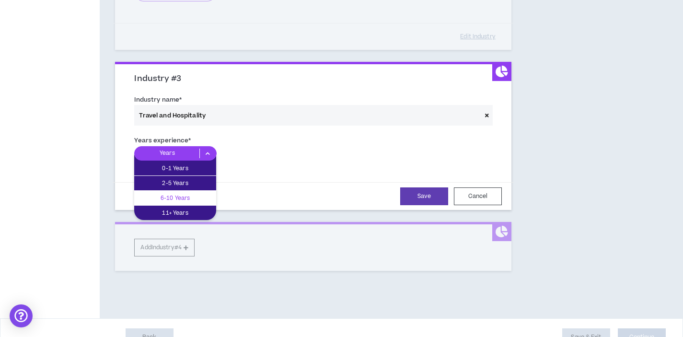
click at [190, 201] on p "6-10 Years" at bounding box center [175, 198] width 82 height 11
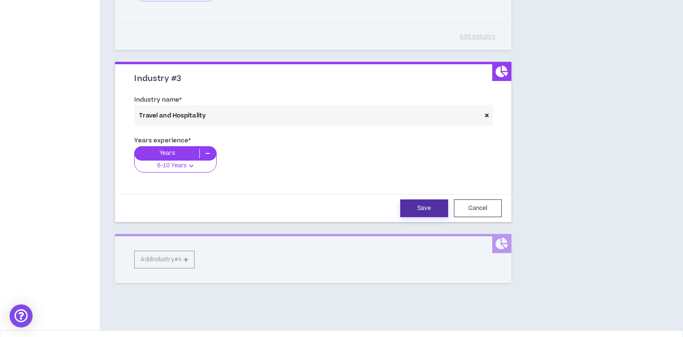
click at [403, 209] on button "Save" at bounding box center [424, 208] width 48 height 18
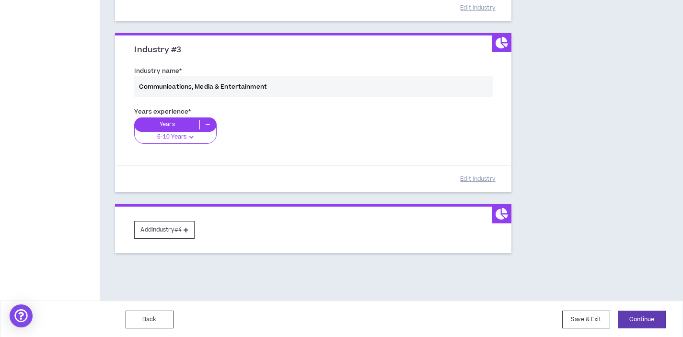
scroll to position [416, 0]
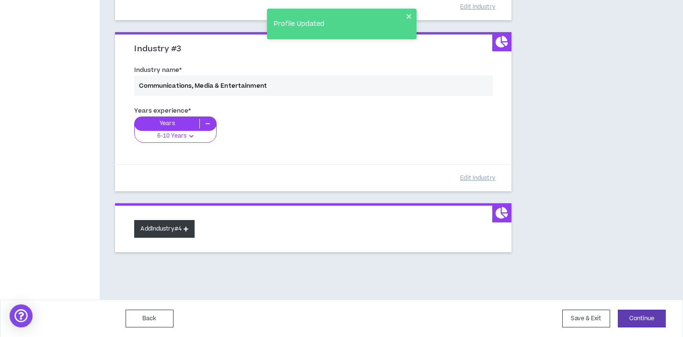
click at [175, 223] on button "Add Industry #4" at bounding box center [164, 229] width 60 height 18
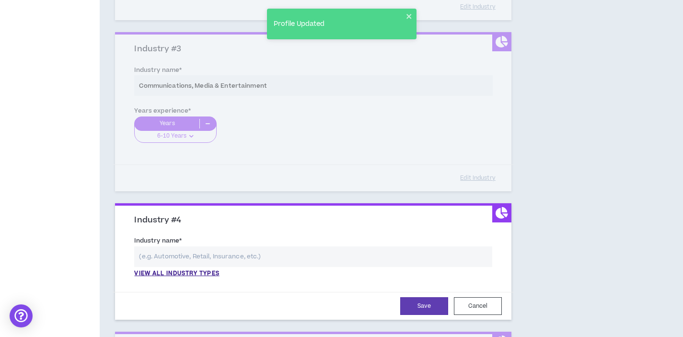
click at [202, 253] on input "text" at bounding box center [313, 256] width 358 height 21
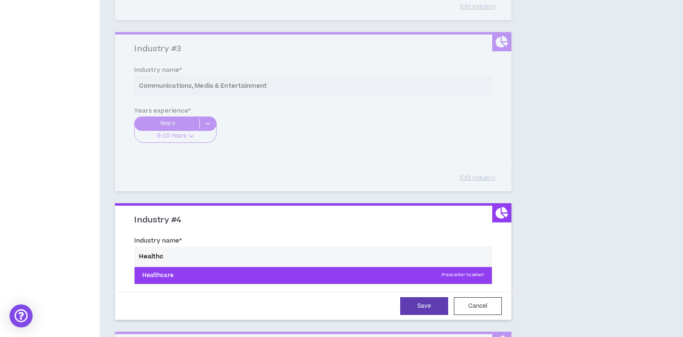
click at [174, 273] on p "Healthcare Press enter to select" at bounding box center [313, 275] width 357 height 17
type input "Healthcare"
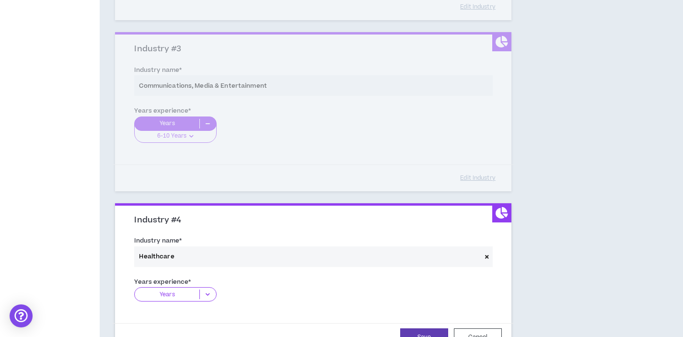
click at [164, 296] on p "Years" at bounding box center [167, 295] width 65 height 10
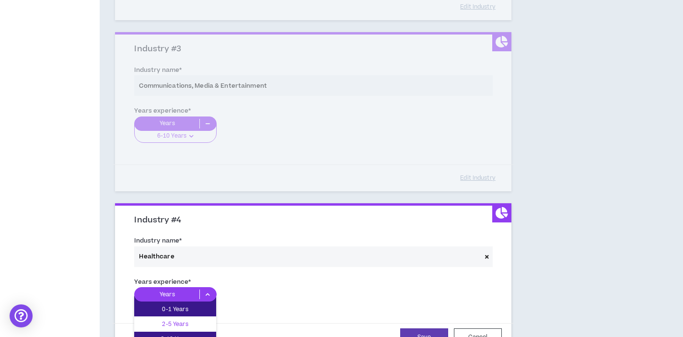
click at [193, 319] on p "2-5 Years" at bounding box center [175, 324] width 82 height 11
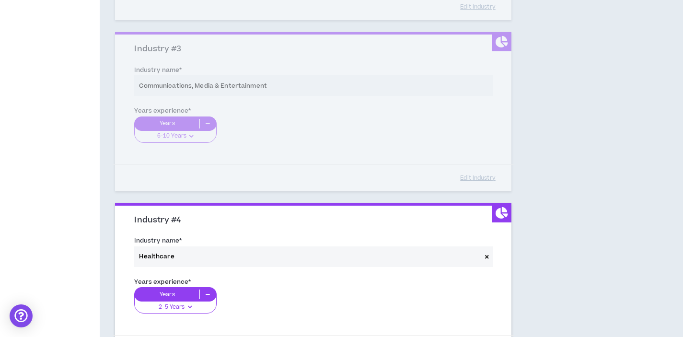
click at [340, 285] on div "Years experience * Years 2-5 Years 0-1 Years 2-5 Years 6-10 Years 11+ Years" at bounding box center [313, 299] width 358 height 44
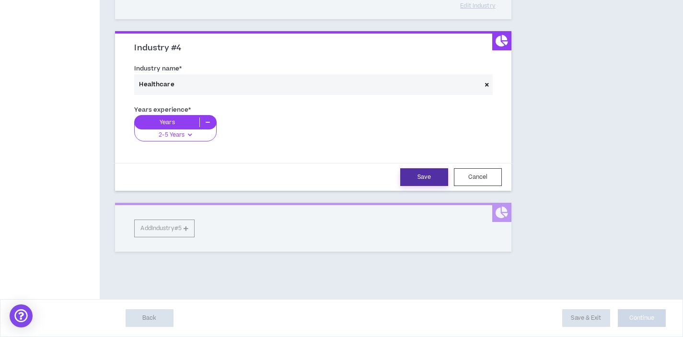
click at [424, 184] on button "Save" at bounding box center [424, 177] width 48 height 18
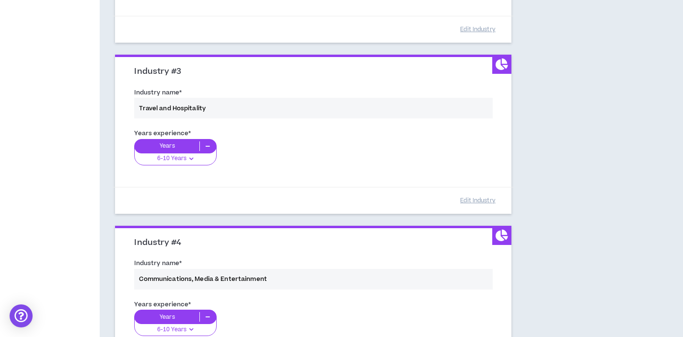
scroll to position [587, 0]
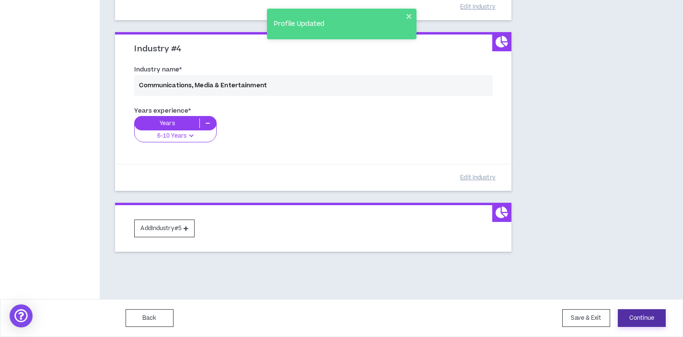
click at [643, 316] on button "Continue" at bounding box center [642, 318] width 48 height 18
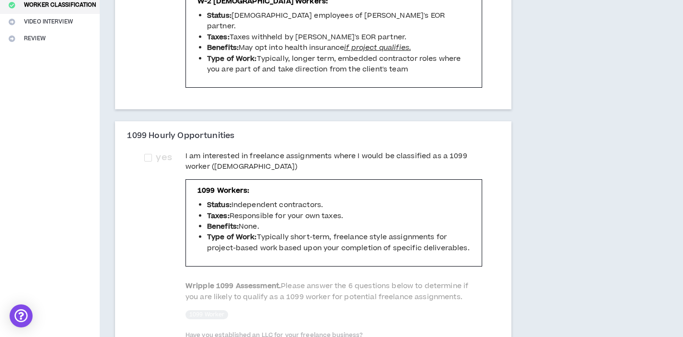
scroll to position [220, 0]
click at [160, 151] on span "yes" at bounding box center [164, 157] width 16 height 13
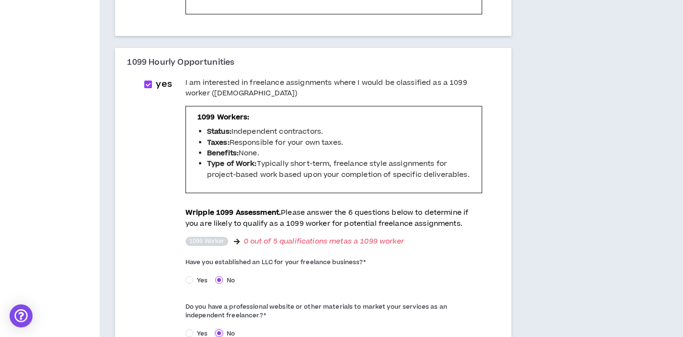
scroll to position [63, 0]
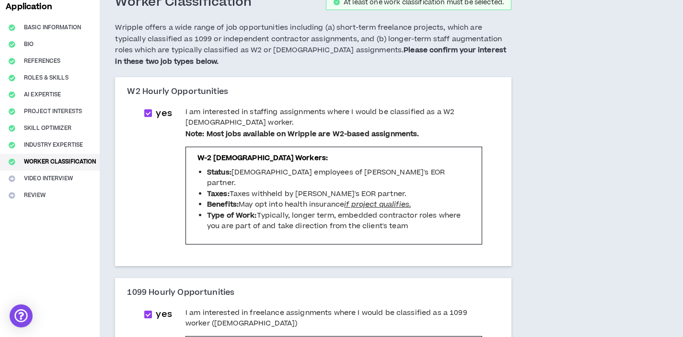
click at [161, 308] on span "yes" at bounding box center [164, 314] width 16 height 13
checkbox input "*****"
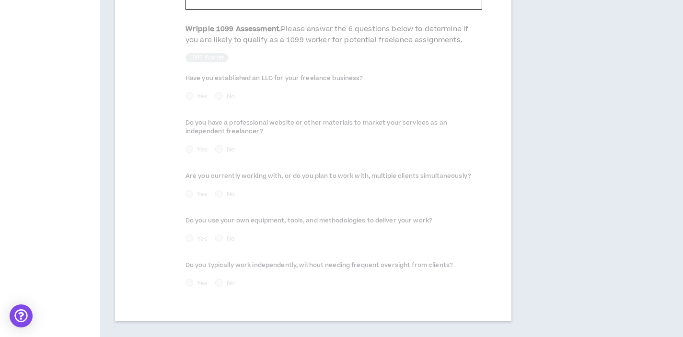
scroll to position [526, 0]
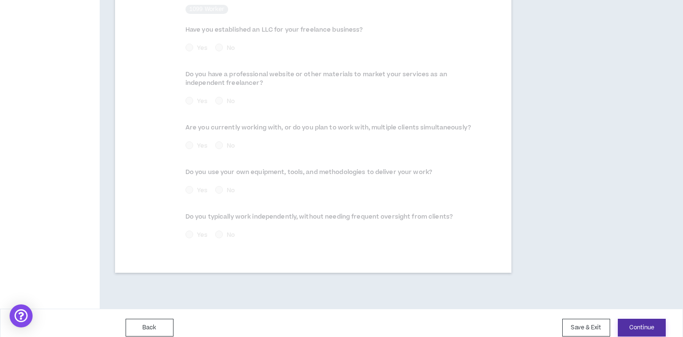
click at [638, 319] on button "Continue" at bounding box center [642, 328] width 48 height 18
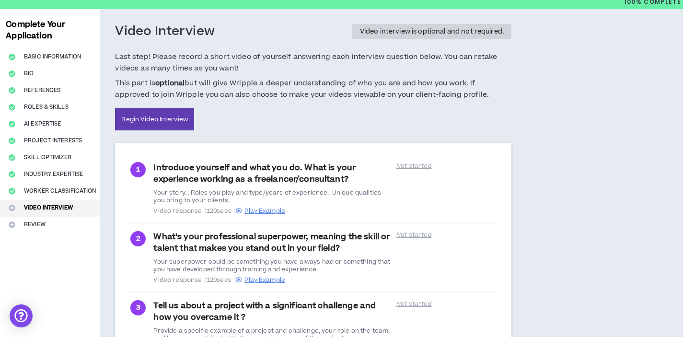
scroll to position [131, 0]
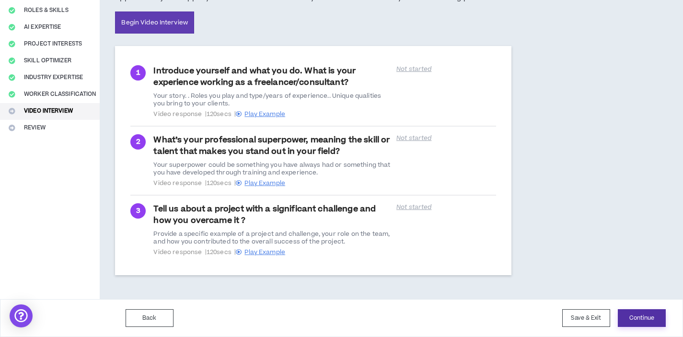
click at [642, 320] on button "Continue" at bounding box center [642, 318] width 48 height 18
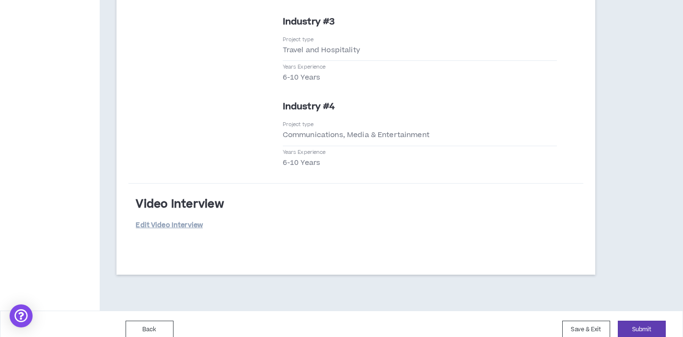
scroll to position [2152, 0]
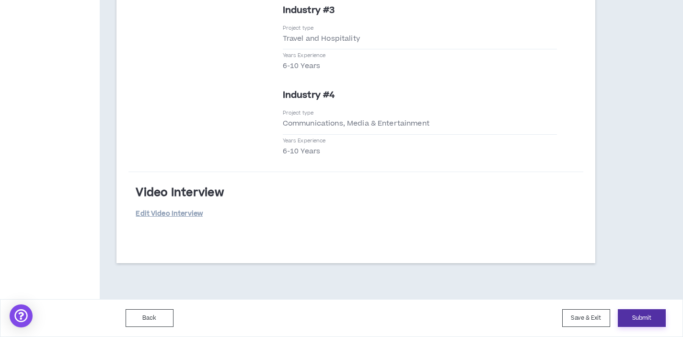
click at [647, 318] on button "Submit" at bounding box center [642, 318] width 48 height 18
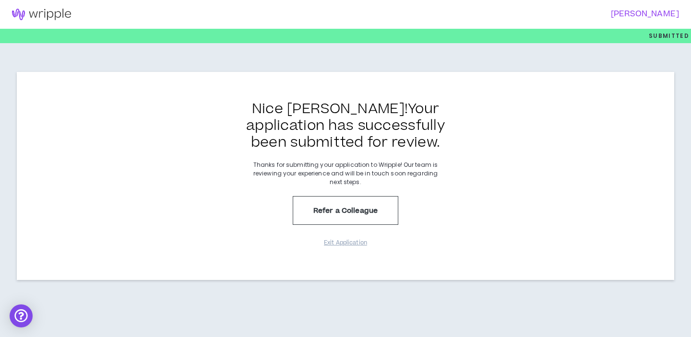
click at [633, 14] on h3 "[PERSON_NAME]" at bounding box center [510, 14] width 340 height 9
